Goal: Information Seeking & Learning: Learn about a topic

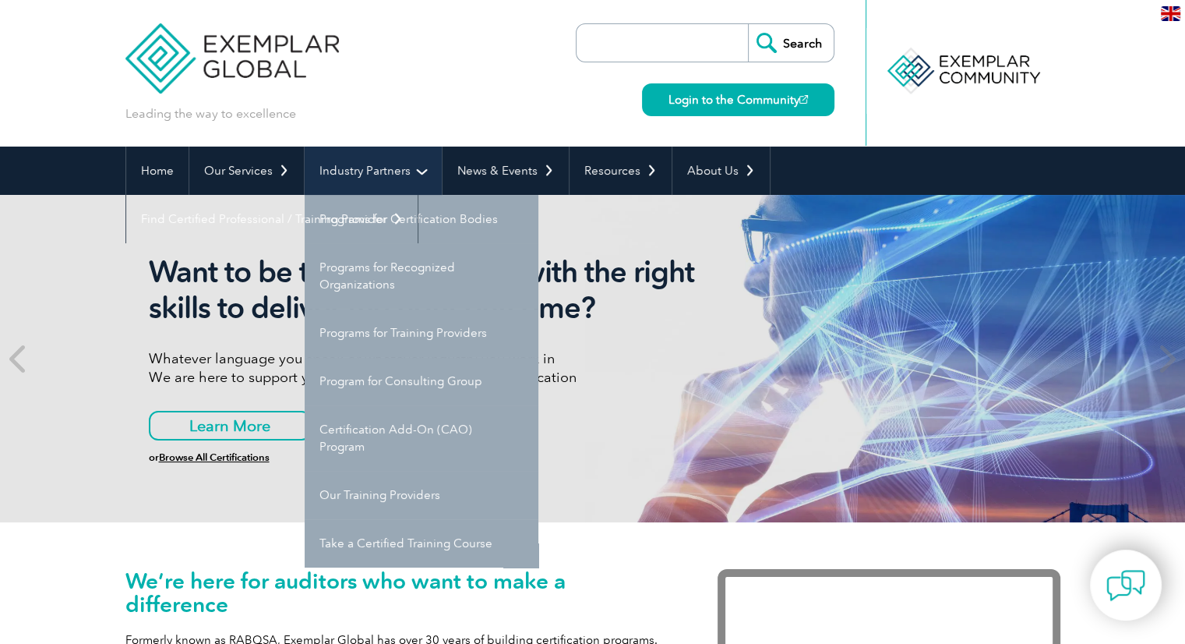
click at [371, 166] on link "Industry Partners" at bounding box center [373, 171] width 137 height 48
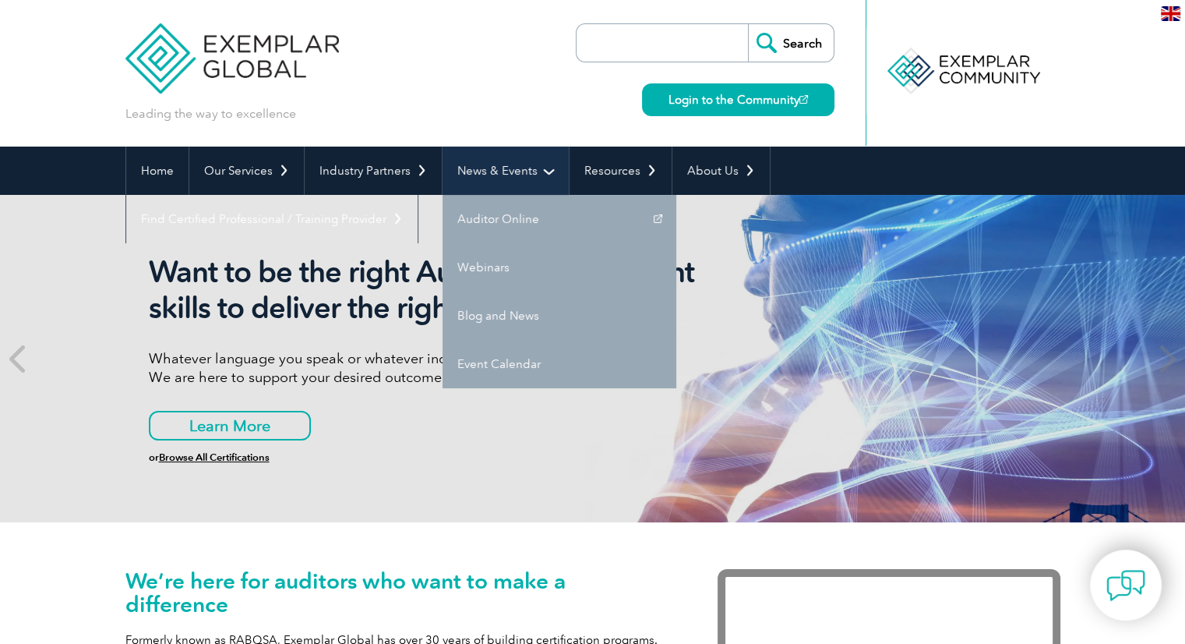
click at [493, 168] on link "News & Events" at bounding box center [506, 171] width 126 height 48
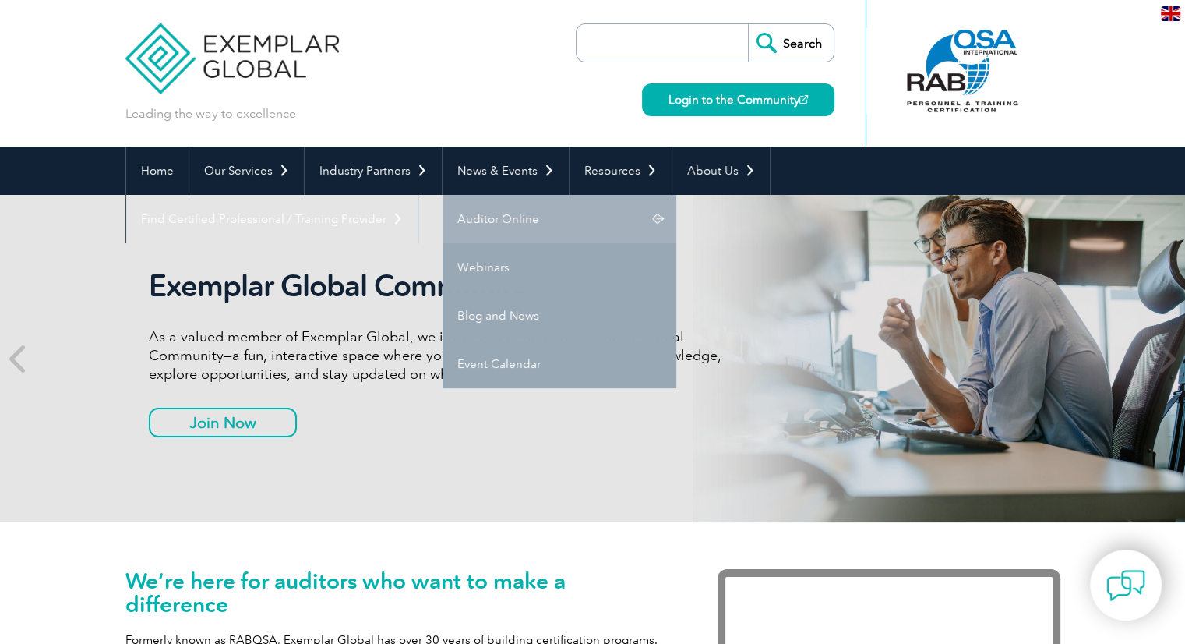
click at [504, 216] on link "Auditor Online" at bounding box center [560, 219] width 234 height 48
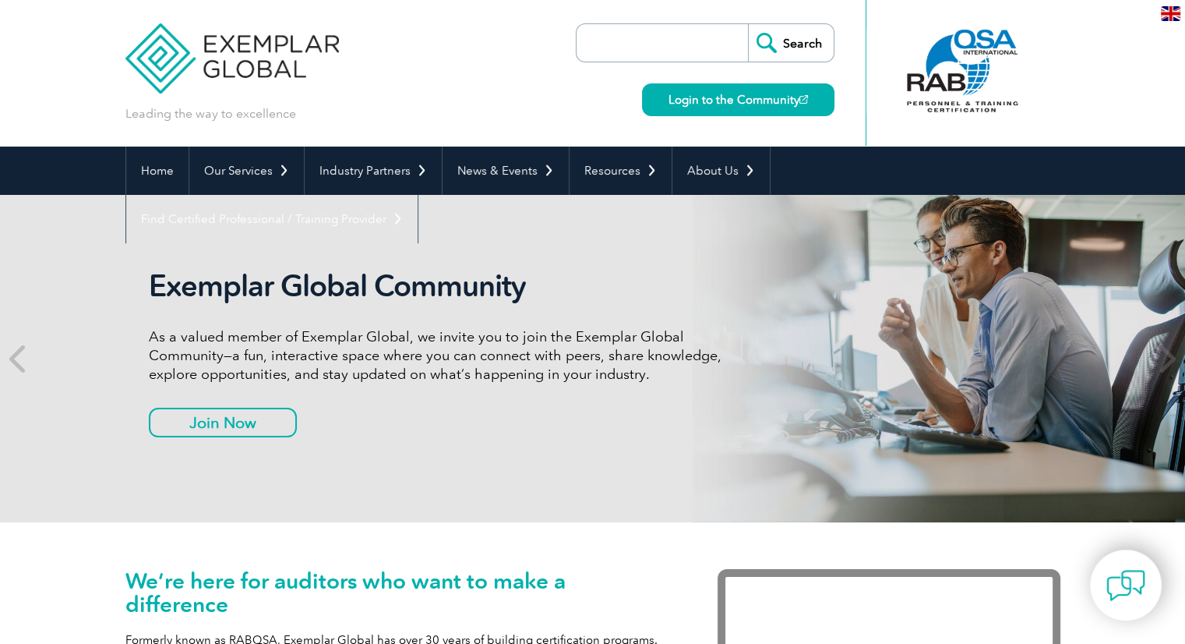
click at [635, 38] on input "search" at bounding box center [667, 42] width 164 height 37
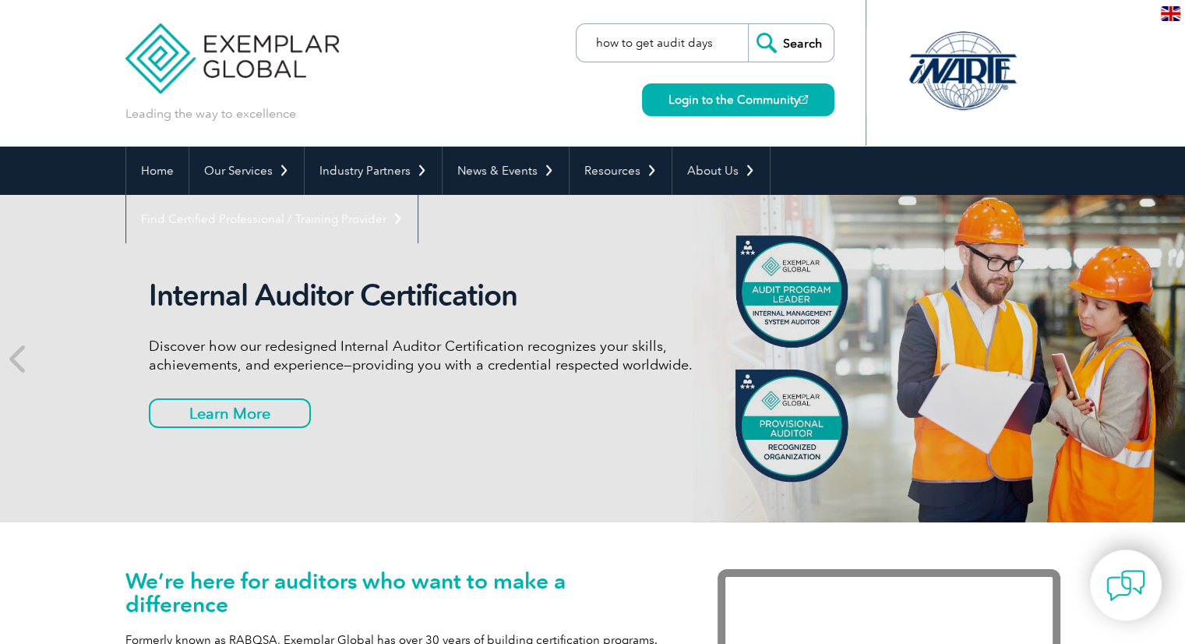
type input "how to get audit days"
click at [748, 24] on input "Search" at bounding box center [791, 42] width 86 height 37
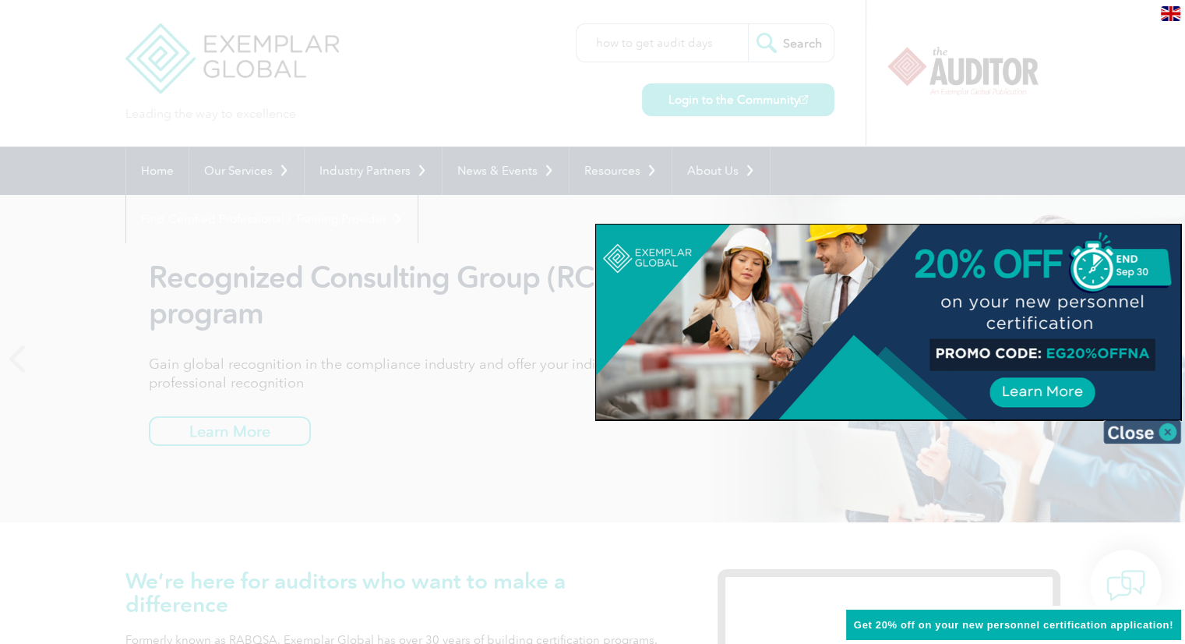
click at [1125, 431] on img at bounding box center [1143, 431] width 78 height 23
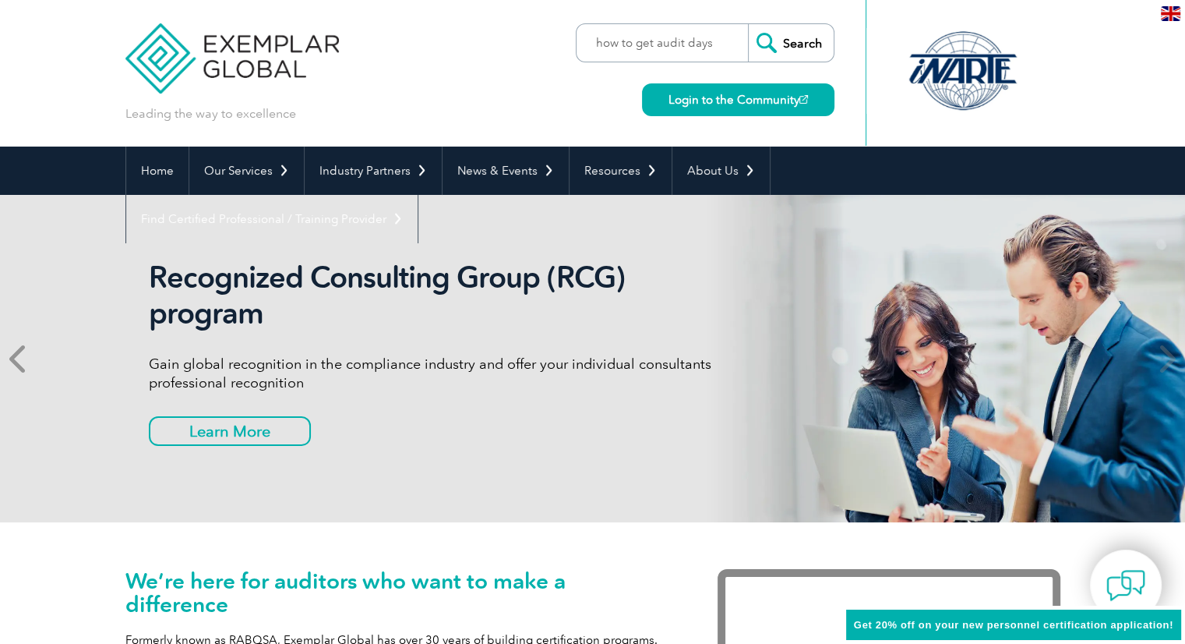
click at [11, 359] on icon at bounding box center [18, 359] width 19 height 0
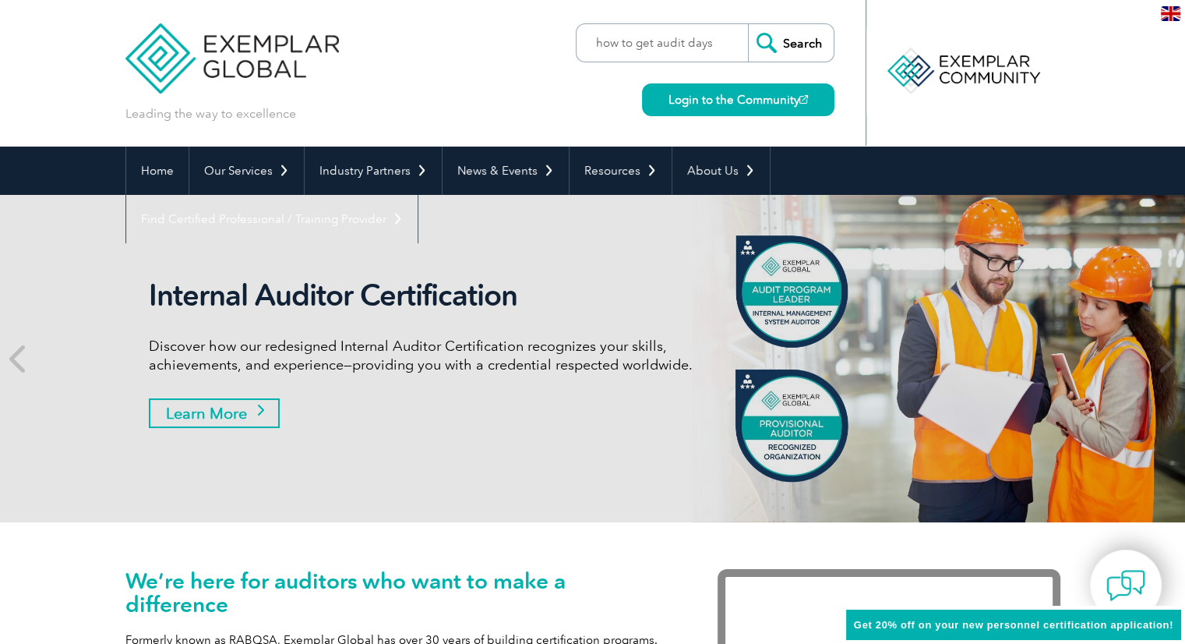
click at [201, 416] on link "Learn More" at bounding box center [214, 413] width 131 height 30
